Goal: Task Accomplishment & Management: Manage account settings

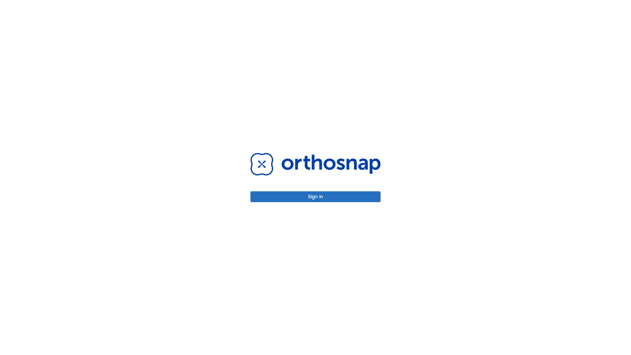
click at [316, 197] on button "Sign in" at bounding box center [315, 196] width 130 height 11
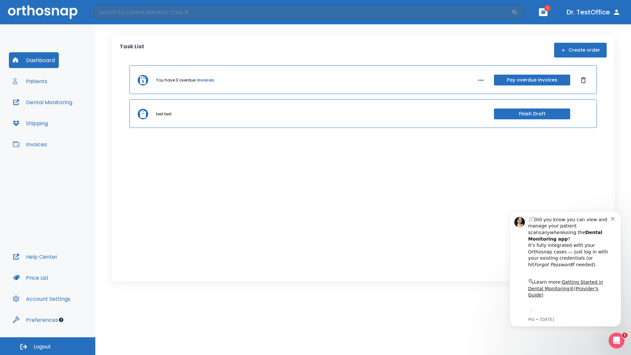
click at [48, 346] on span "Logout" at bounding box center [42, 346] width 17 height 7
